Goal: Task Accomplishment & Management: Manage account settings

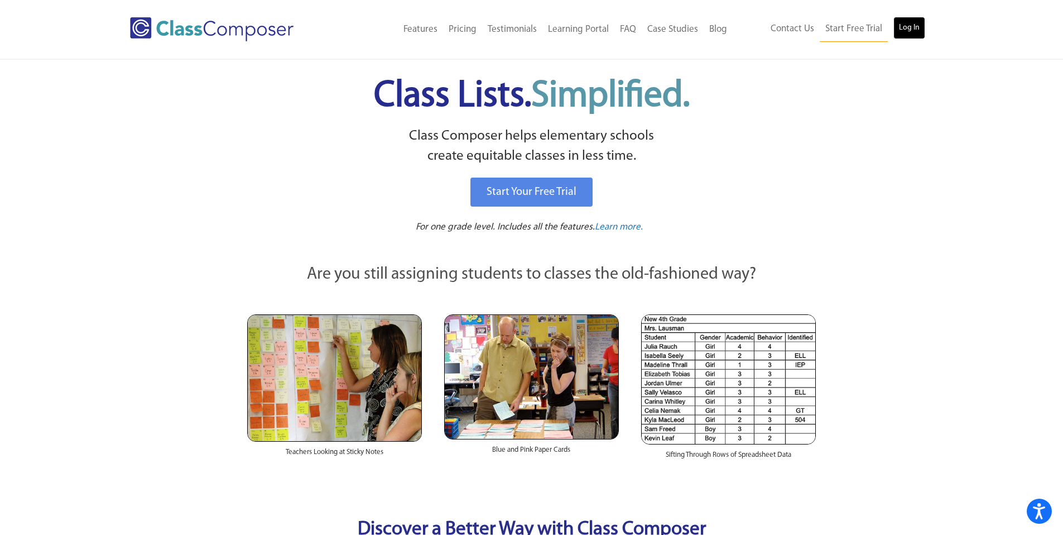
click at [911, 32] on link "Log In" at bounding box center [909, 28] width 32 height 22
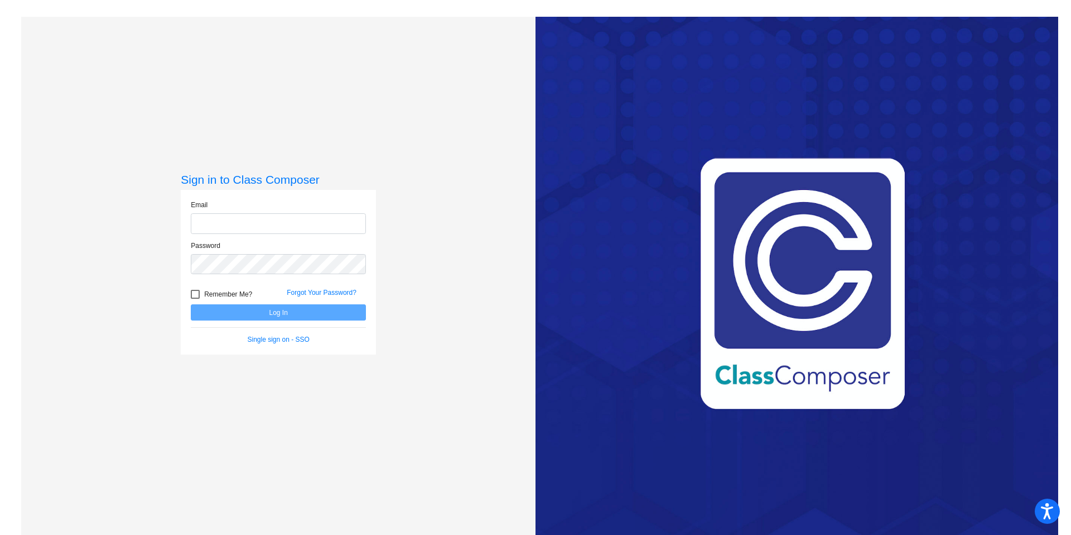
type input "[EMAIL_ADDRESS][DOMAIN_NAME]"
click at [196, 295] on div at bounding box center [195, 294] width 9 height 9
click at [195, 299] on input "Remember Me?" at bounding box center [195, 299] width 1 height 1
checkbox input "true"
click at [228, 315] on button "Log In" at bounding box center [278, 312] width 175 height 16
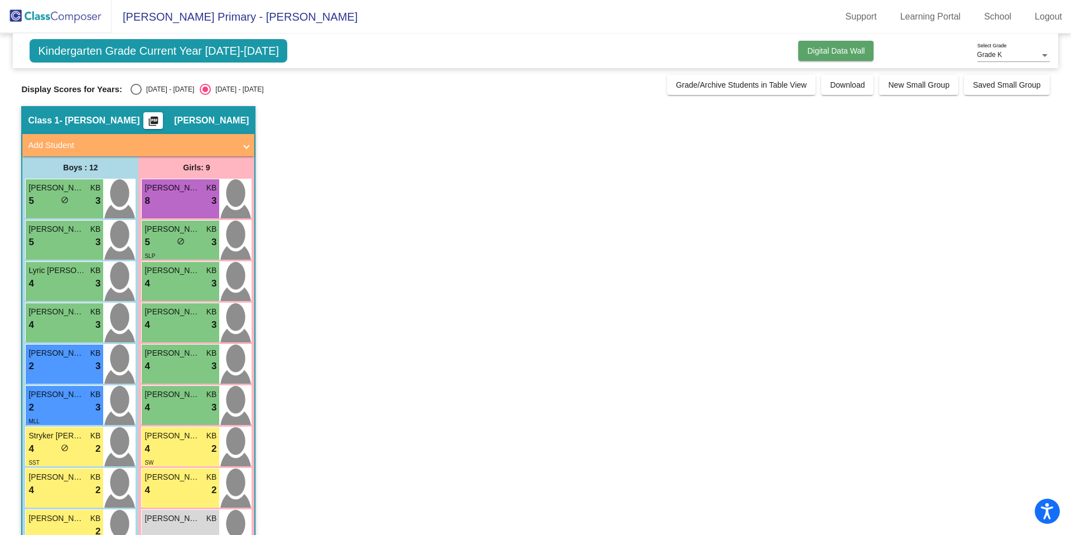
click at [813, 53] on span "Digital Data Wall" at bounding box center [835, 50] width 57 height 9
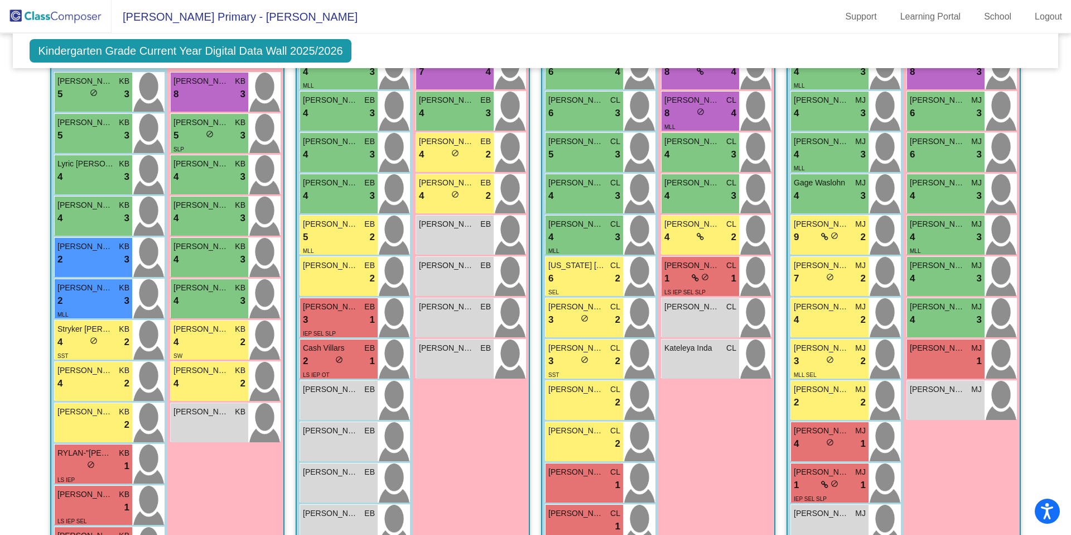
scroll to position [308, 0]
